Goal: Find specific page/section: Find specific page/section

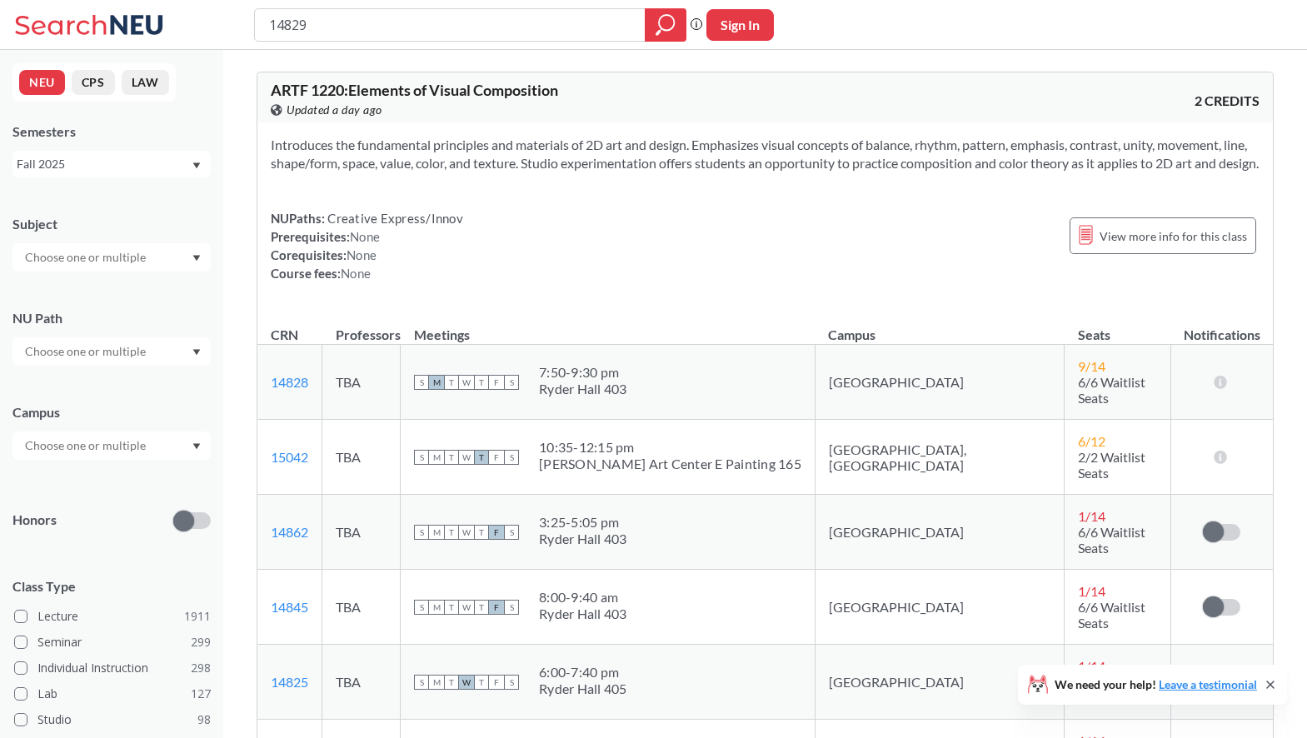
scroll to position [325, 0]
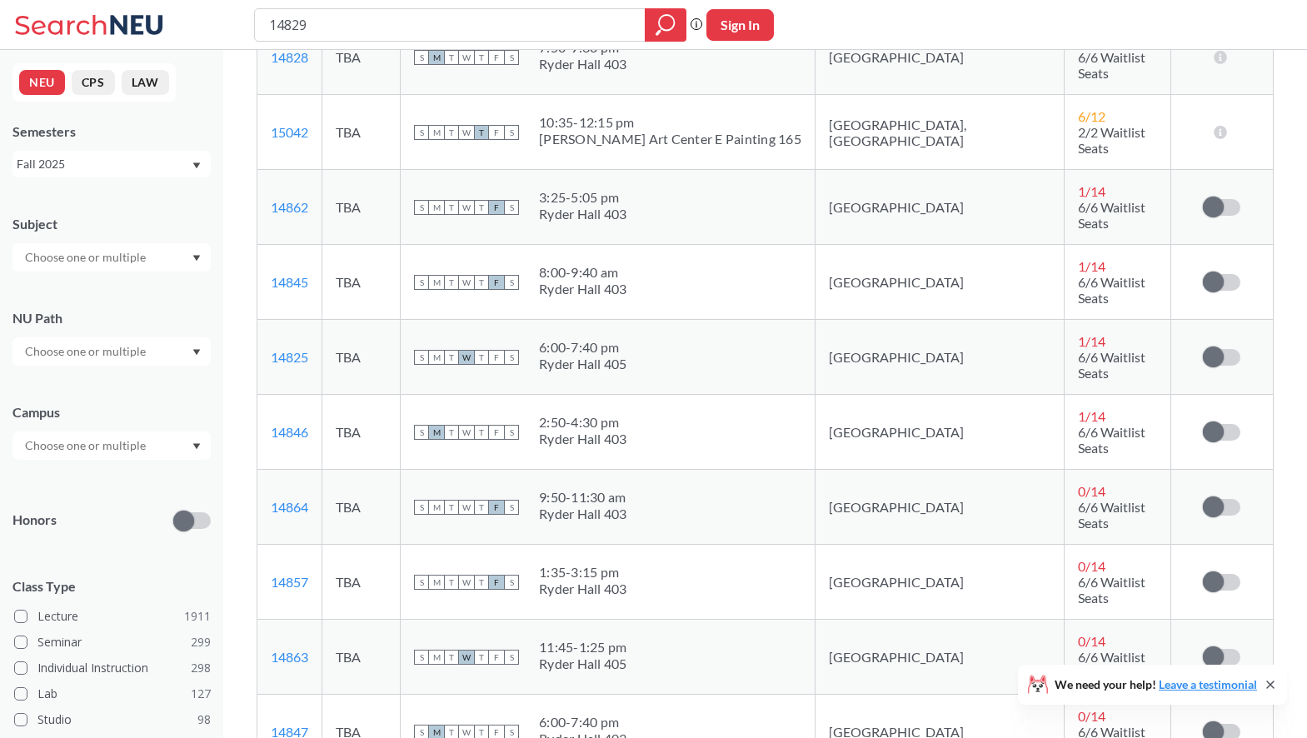
click at [456, 27] on input "14829" at bounding box center [450, 25] width 366 height 28
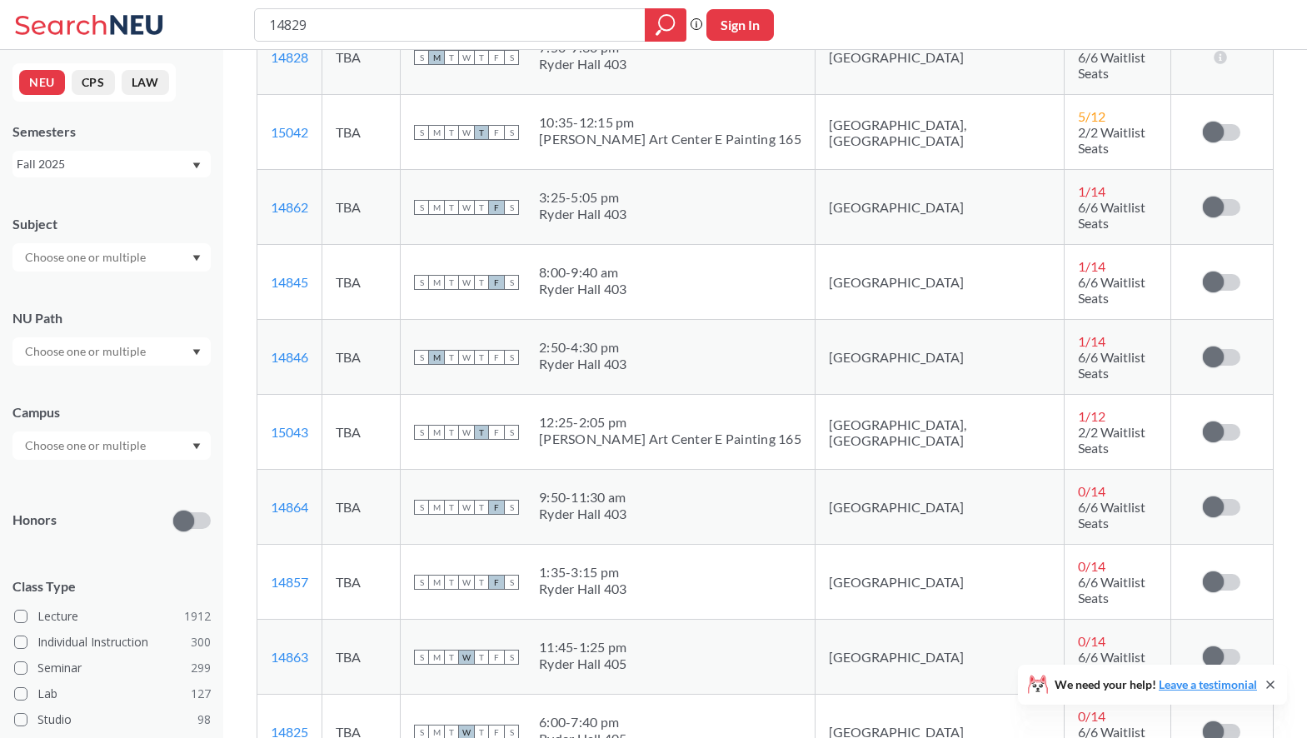
type input "14841"
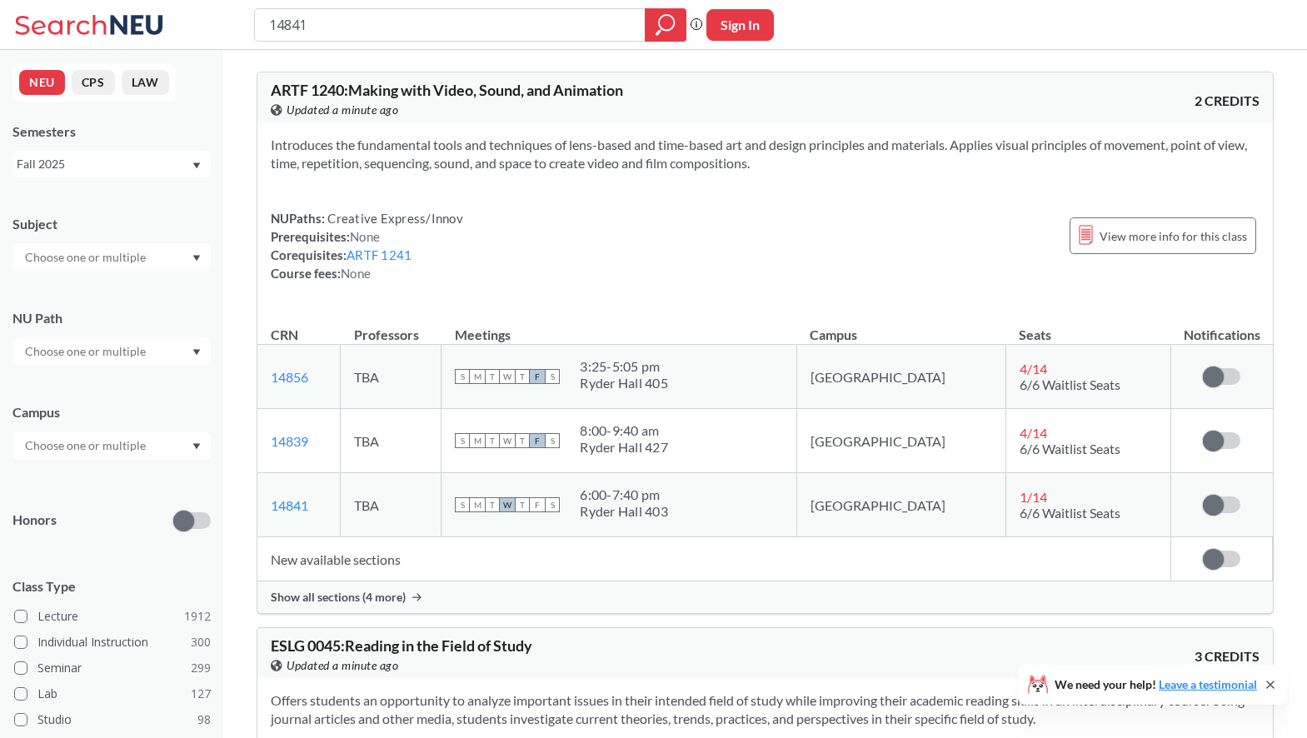
click at [370, 594] on span "Show all sections (4 more)" at bounding box center [338, 597] width 135 height 15
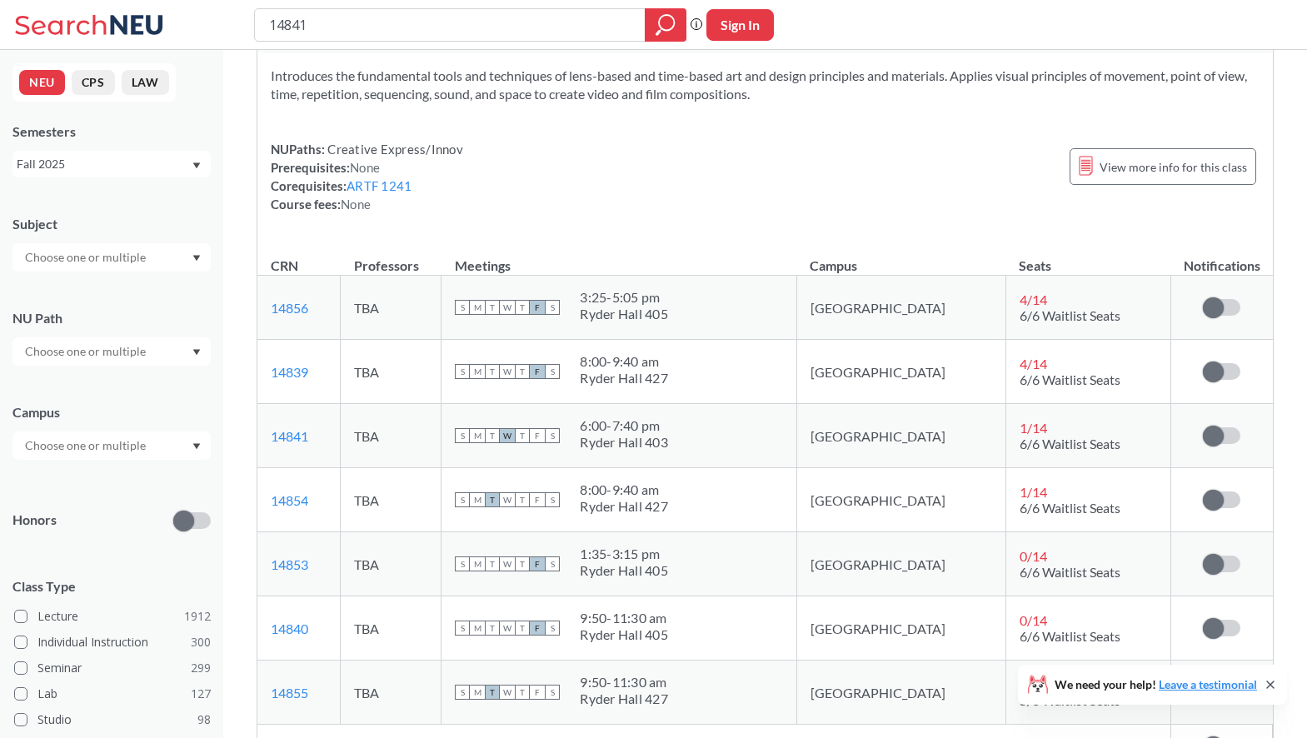
scroll to position [82, 0]
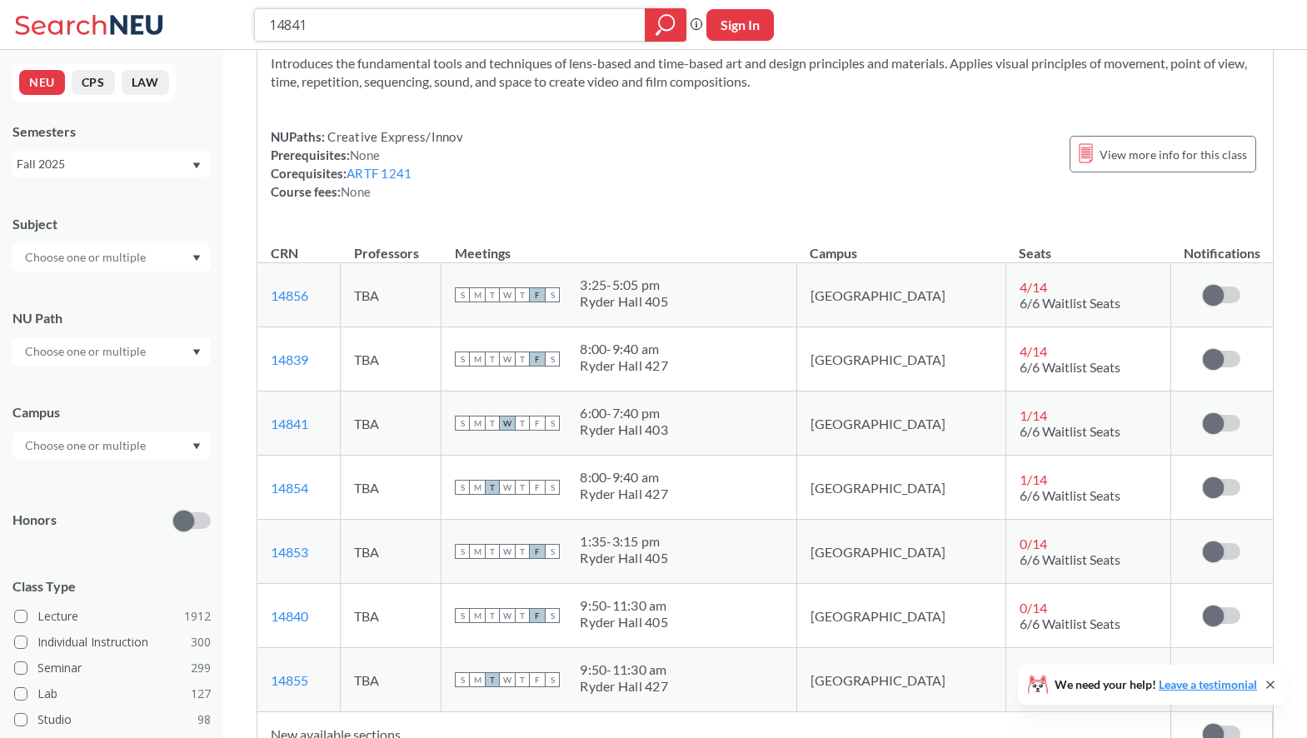
click at [463, 33] on input "14841" at bounding box center [450, 25] width 366 height 28
paste input "7425"
type input "17425"
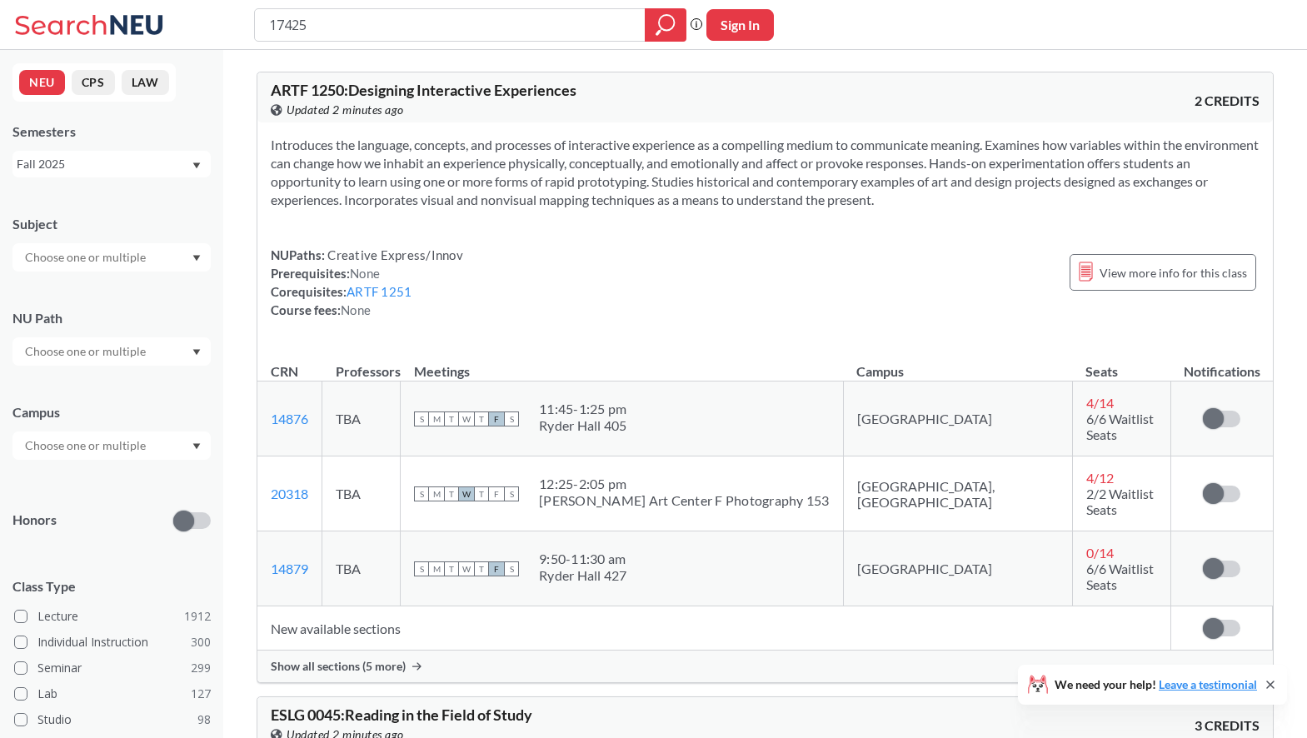
click at [312, 659] on span "Show all sections (5 more)" at bounding box center [338, 666] width 135 height 15
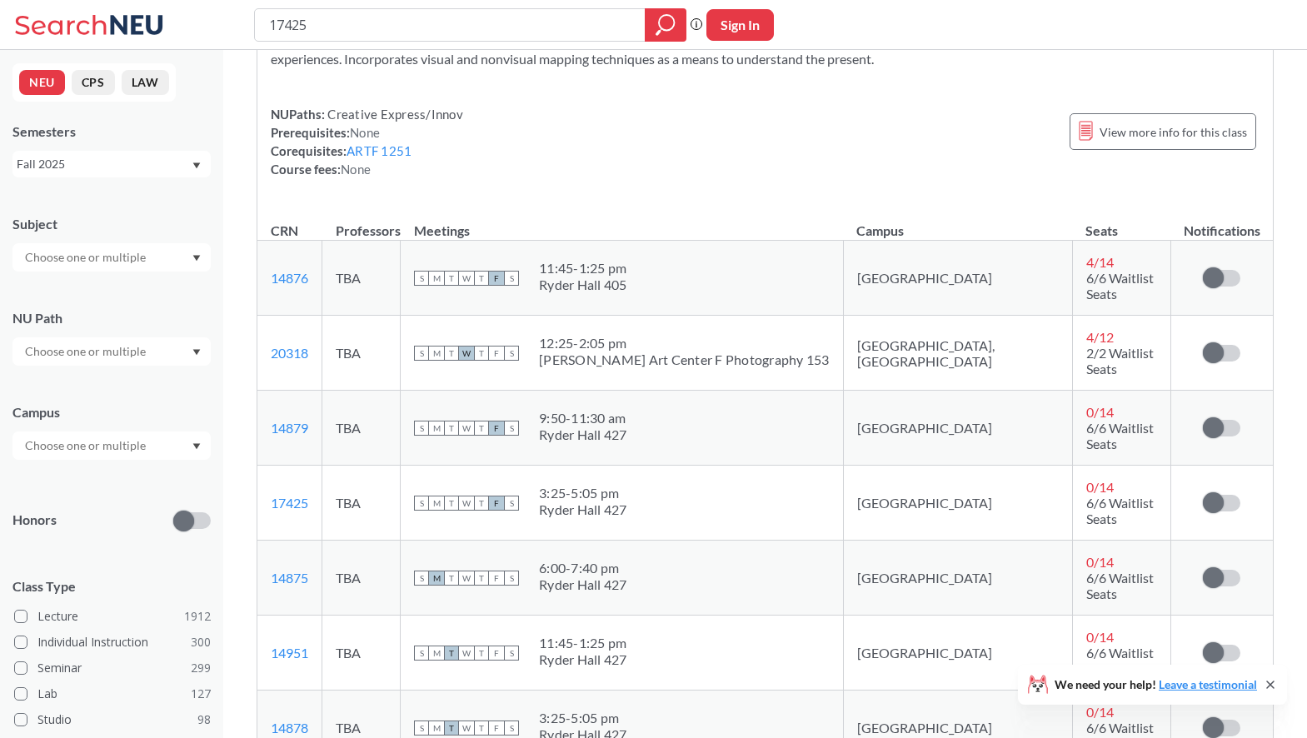
scroll to position [142, 0]
